Goal: Task Accomplishment & Management: Manage account settings

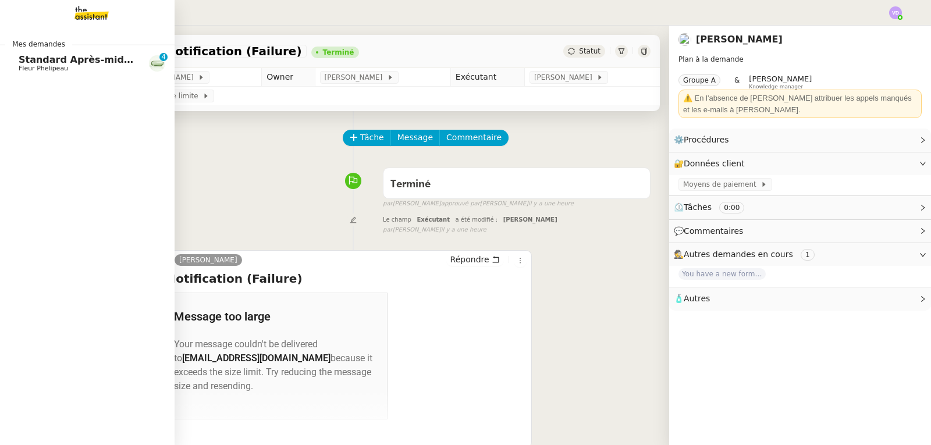
scroll to position [58, 0]
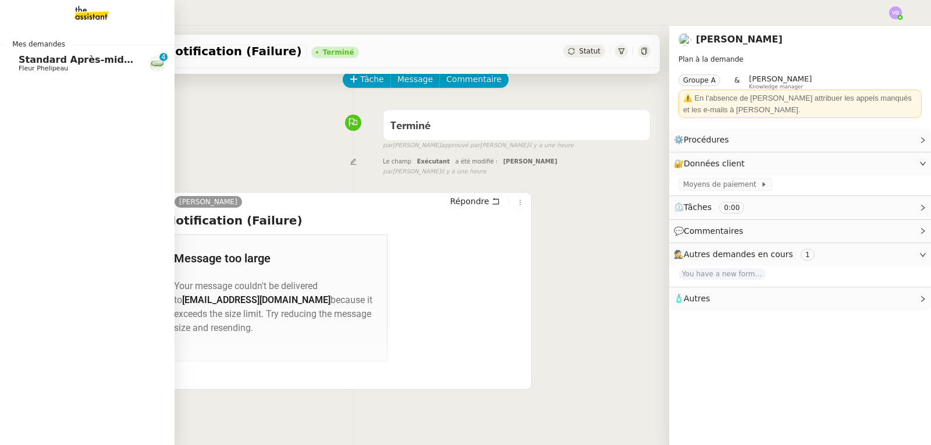
click at [31, 54] on link "Standard Après-midi - DLAB Fleur Phelipeau 0 1 2 3 4 5 6 7 8 9" at bounding box center [87, 63] width 175 height 27
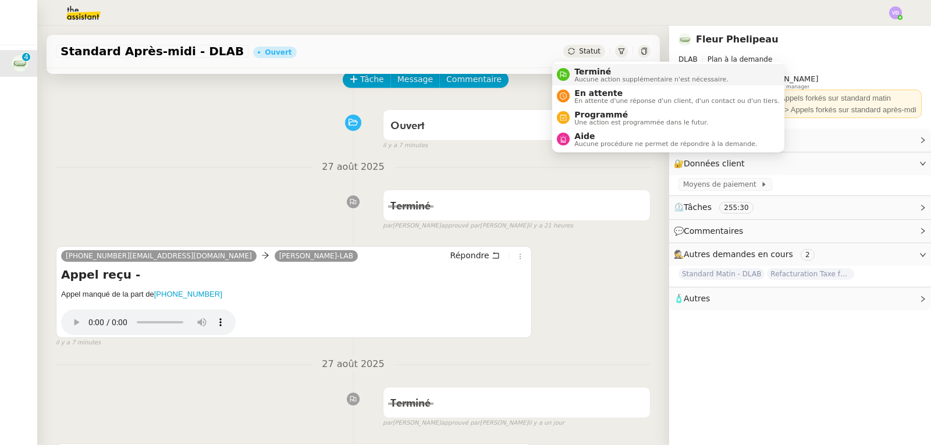
click at [584, 73] on span "Terminé" at bounding box center [651, 71] width 154 height 9
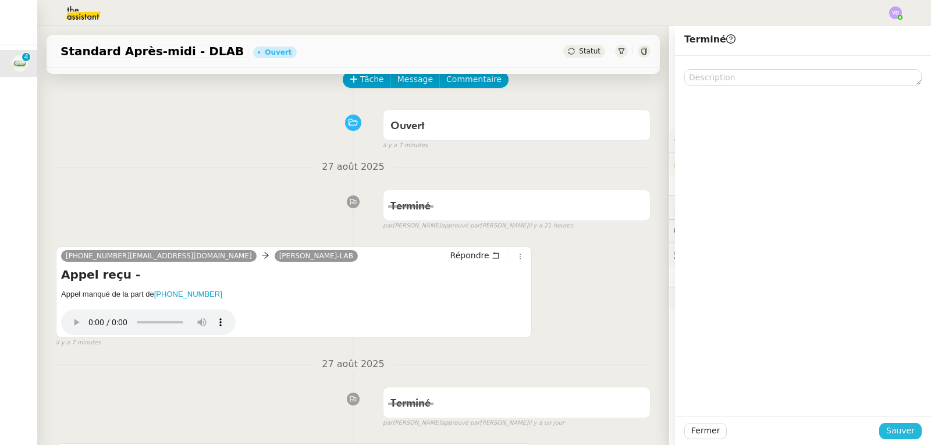
click at [893, 432] on span "Sauver" at bounding box center [900, 430] width 29 height 13
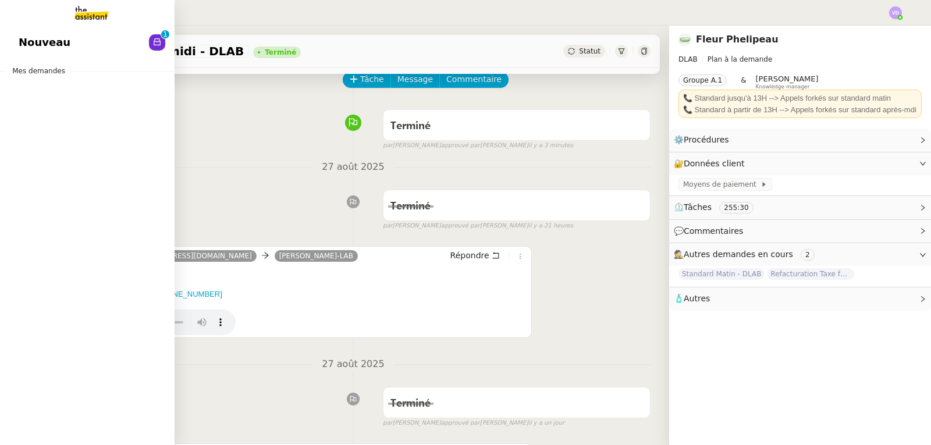
click at [33, 45] on span "Nouveau" at bounding box center [45, 42] width 52 height 17
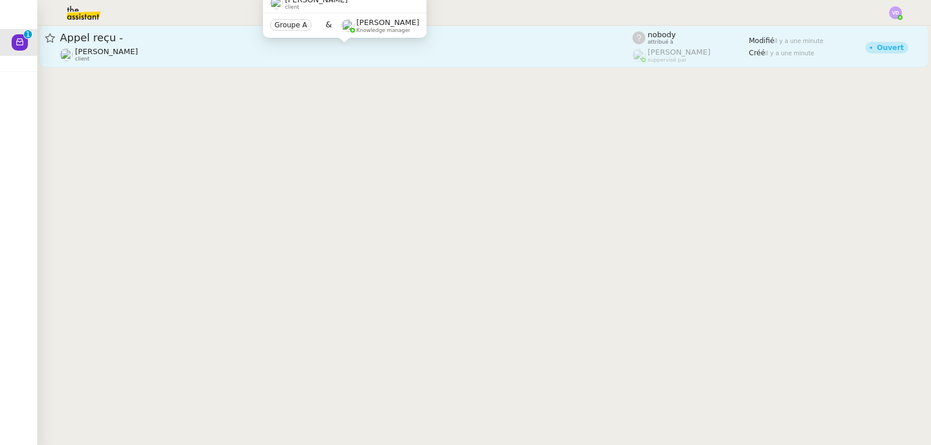
click at [266, 58] on div "[PERSON_NAME] client" at bounding box center [346, 54] width 572 height 15
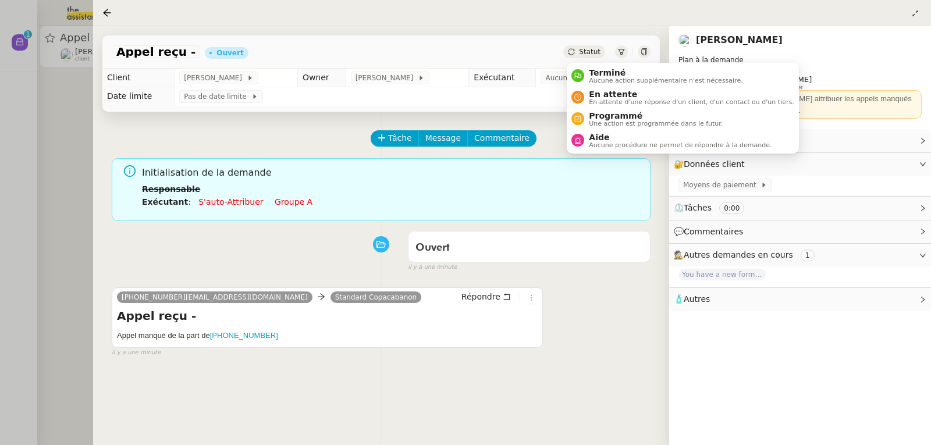
click at [596, 70] on td "Aucun exécutant" at bounding box center [598, 78] width 124 height 19
click at [593, 72] on span "Terminé" at bounding box center [666, 72] width 154 height 9
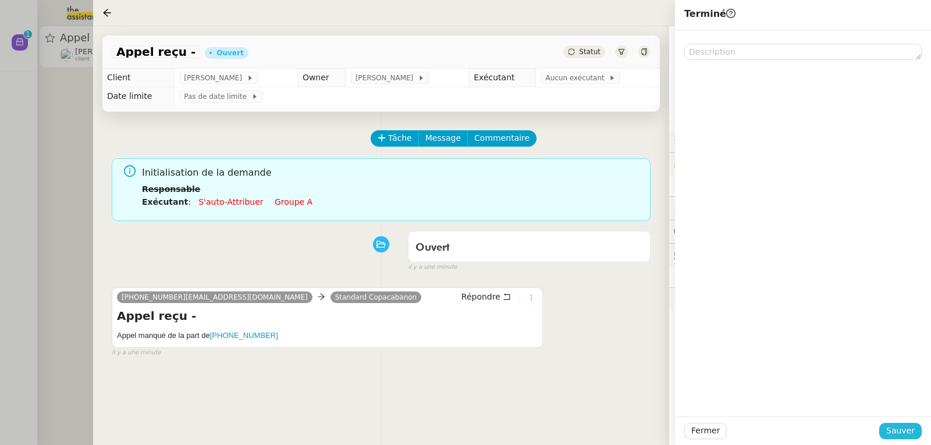
click at [897, 431] on span "Sauver" at bounding box center [900, 430] width 29 height 13
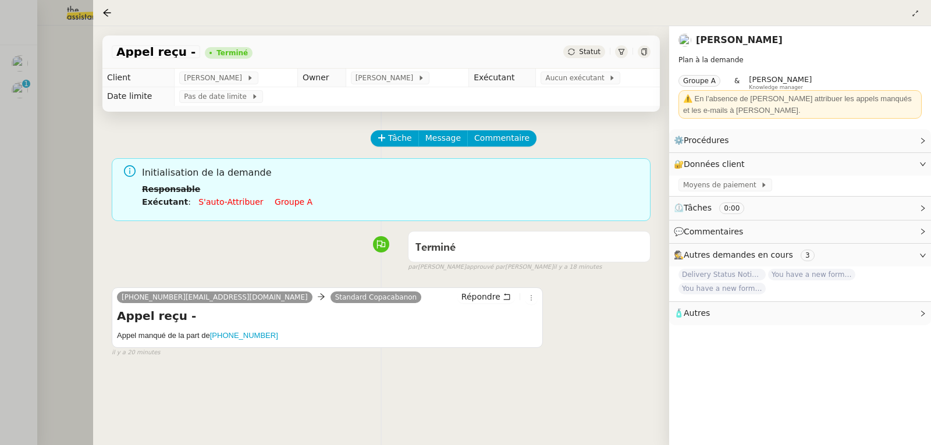
click at [66, 113] on div at bounding box center [465, 222] width 931 height 445
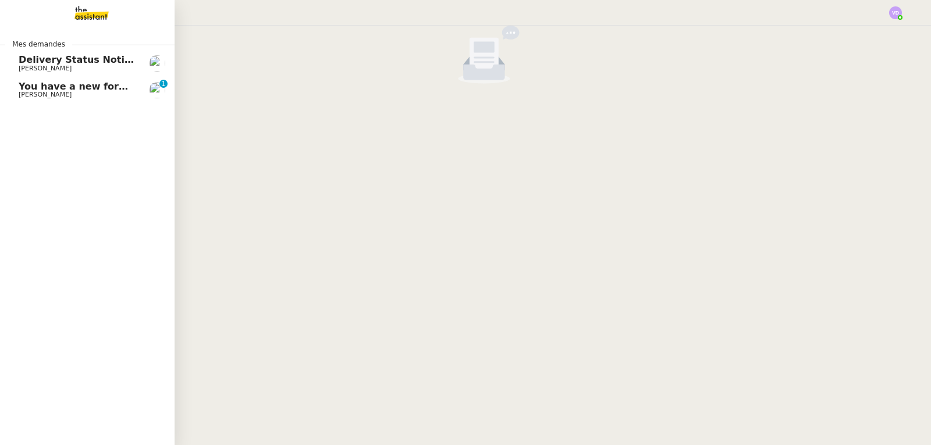
click at [38, 87] on span "You have a new form submission on your Webflow site!" at bounding box center [164, 86] width 290 height 11
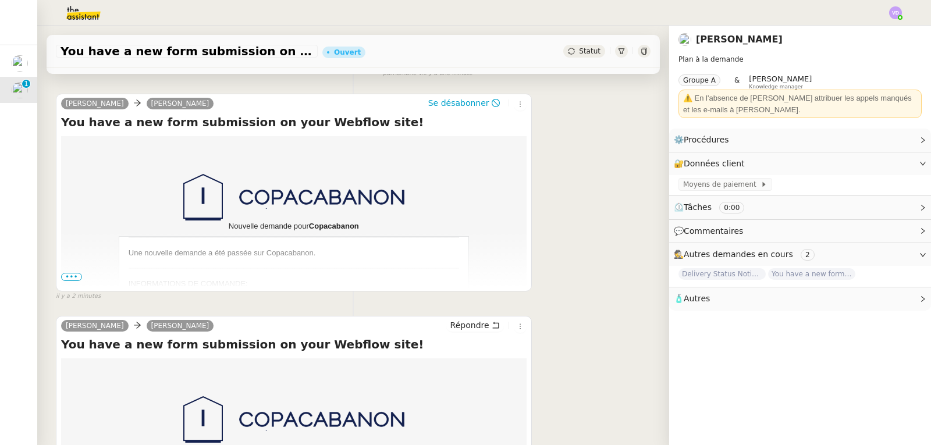
scroll to position [175, 0]
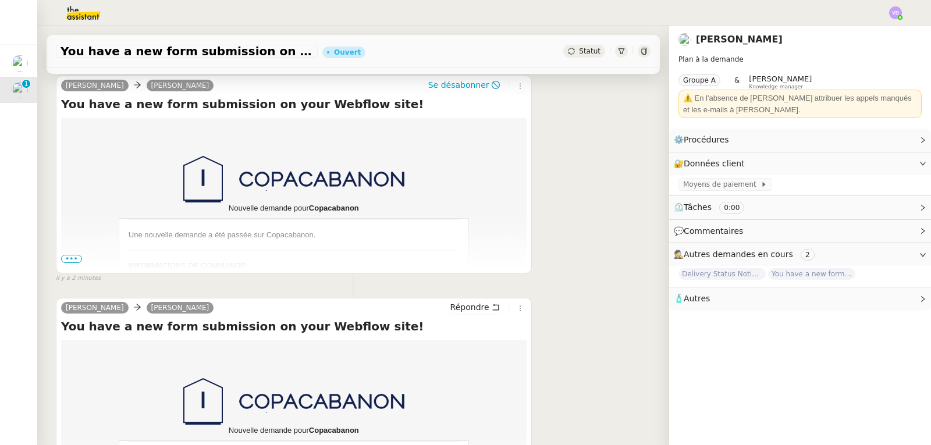
click at [76, 262] on span "•••" at bounding box center [71, 259] width 21 height 8
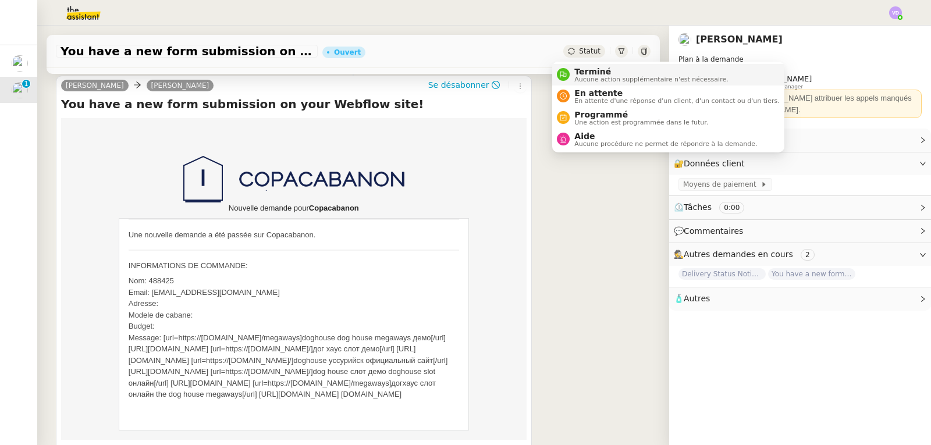
click at [580, 73] on span "Terminé" at bounding box center [651, 71] width 154 height 9
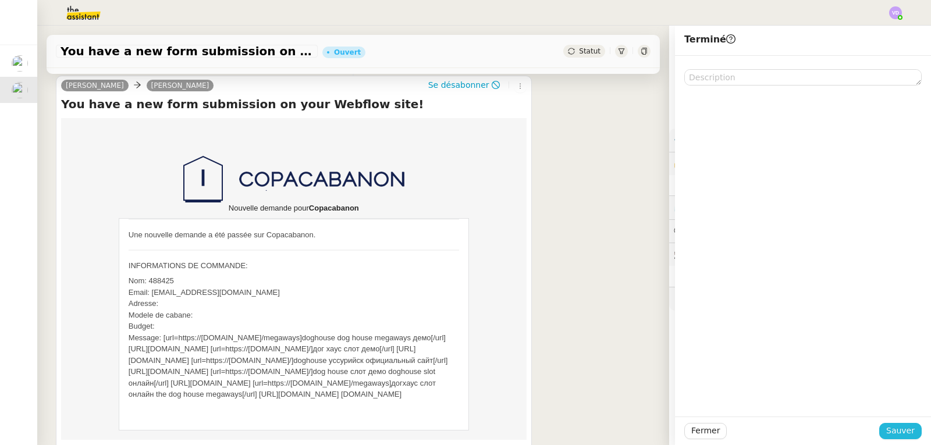
click at [886, 432] on span "Sauver" at bounding box center [900, 430] width 29 height 13
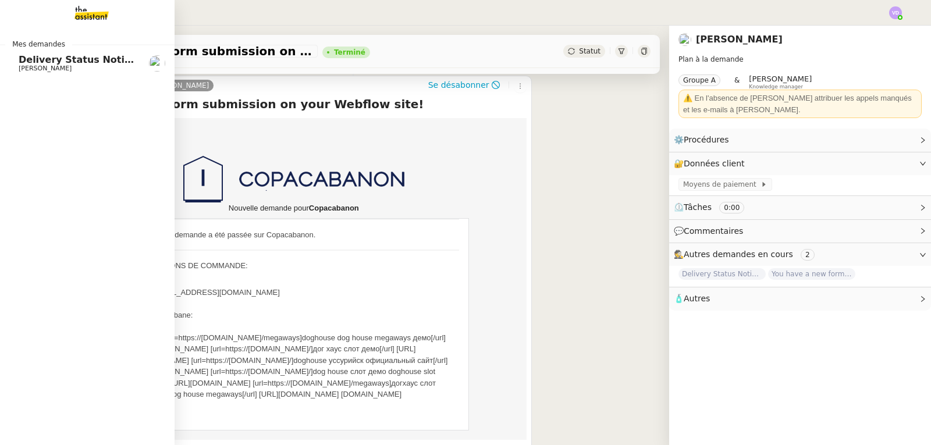
click at [15, 173] on div "Mes demandes Delivery Status Notification (Failure) [PERSON_NAME]" at bounding box center [87, 235] width 175 height 419
click at [59, 61] on span "Delivery Status Notification (Failure)" at bounding box center [115, 59] width 193 height 11
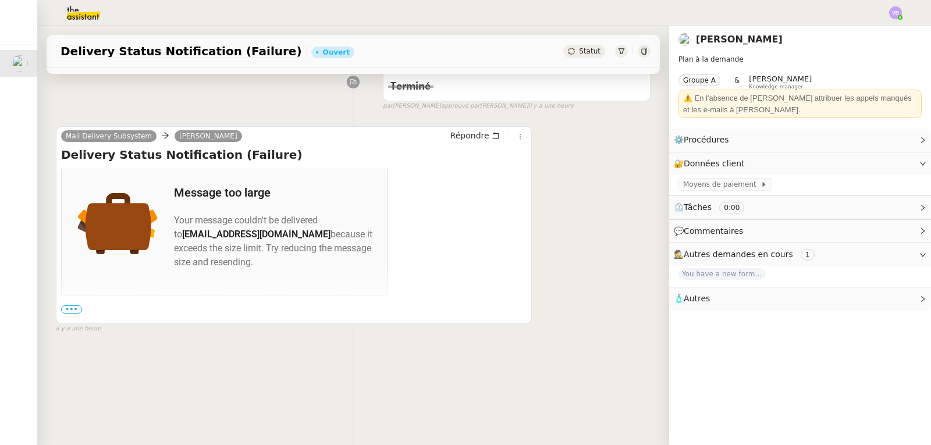
scroll to position [175, 0]
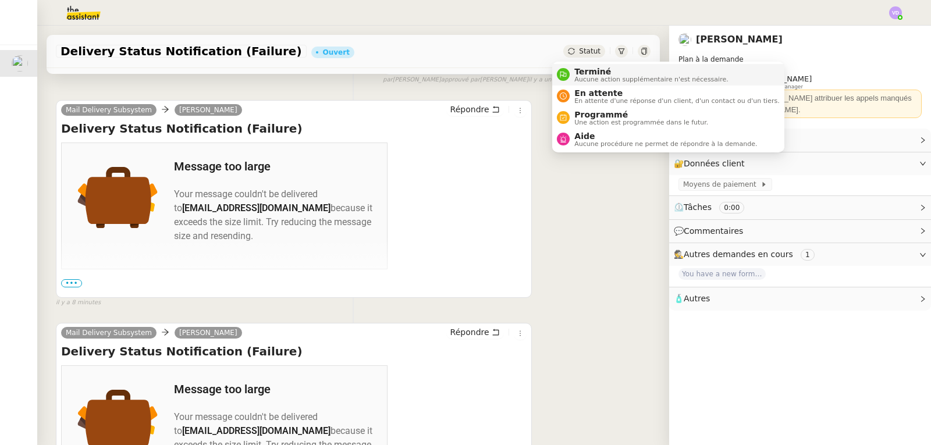
click at [578, 67] on span "Terminé" at bounding box center [651, 71] width 154 height 9
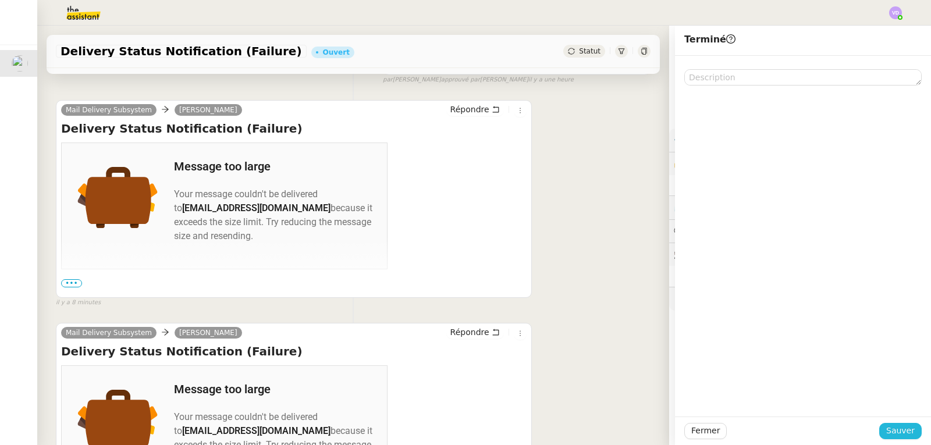
click at [902, 436] on span "Sauver" at bounding box center [900, 430] width 29 height 13
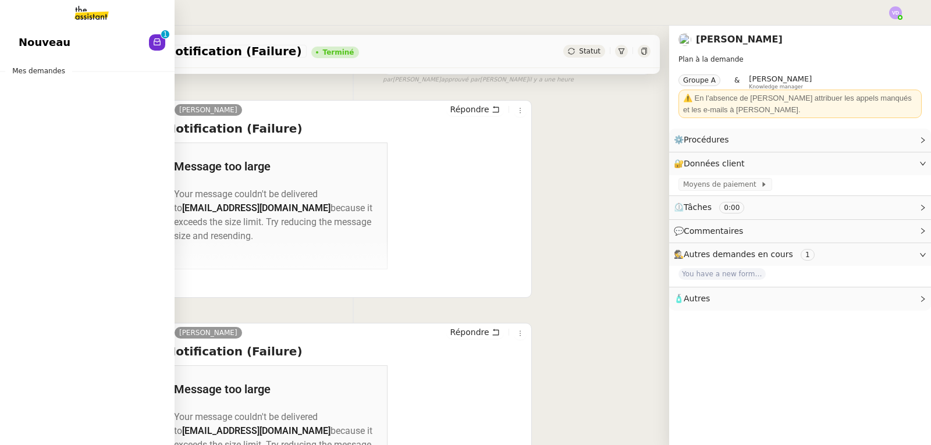
drag, startPoint x: 31, startPoint y: 38, endPoint x: 39, endPoint y: 43, distance: 9.4
click at [31, 38] on span "Nouveau" at bounding box center [45, 42] width 52 height 17
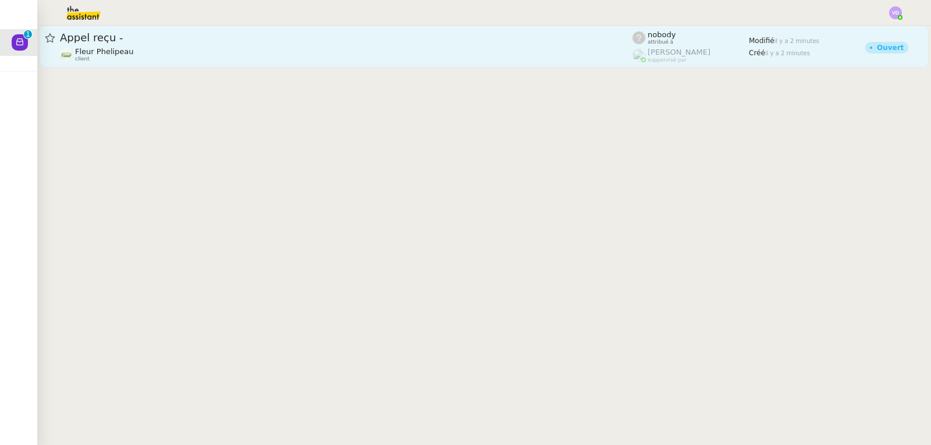
click at [239, 55] on div "Fleur Phelipeau client" at bounding box center [346, 54] width 572 height 15
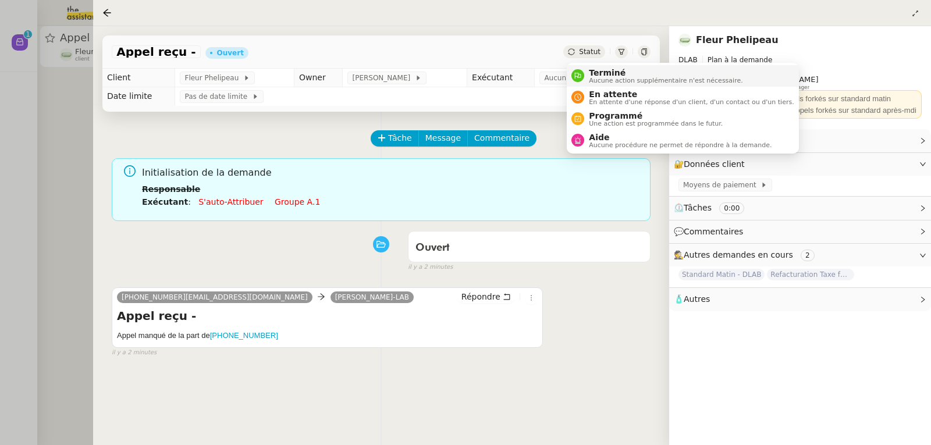
click at [599, 69] on span "Terminé" at bounding box center [666, 72] width 154 height 9
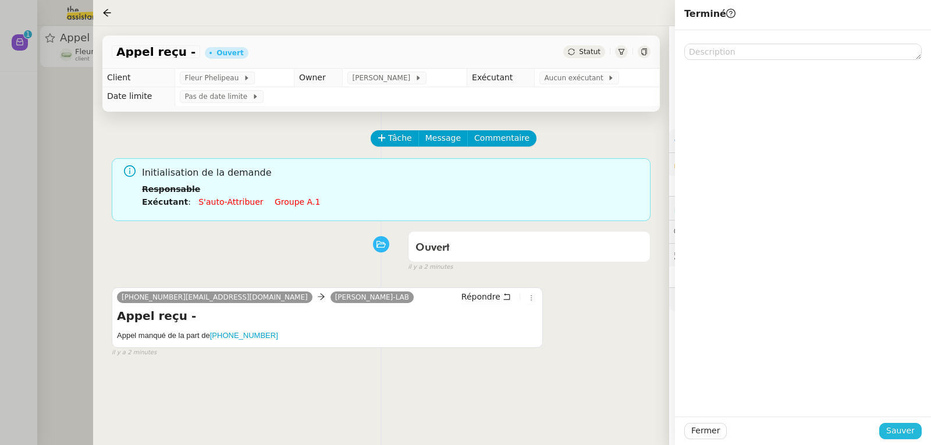
click at [899, 430] on span "Sauver" at bounding box center [900, 430] width 29 height 13
